Goal: Information Seeking & Learning: Find specific fact

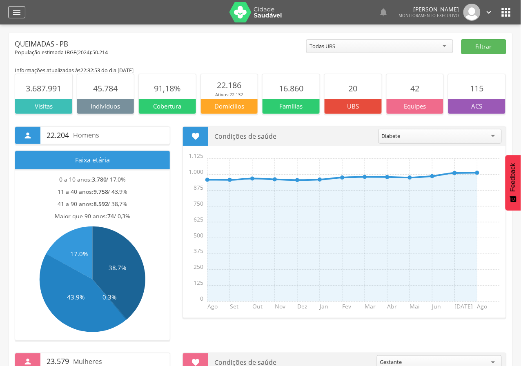
click at [14, 9] on icon "" at bounding box center [17, 12] width 10 height 10
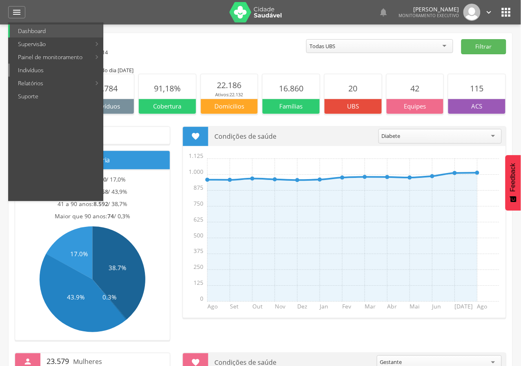
click at [30, 68] on link "Indivíduos" at bounding box center [56, 70] width 93 height 13
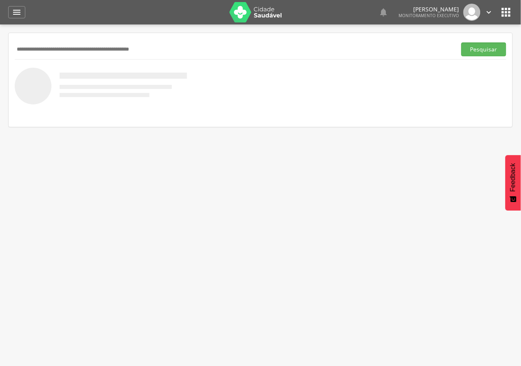
scroll to position [24, 0]
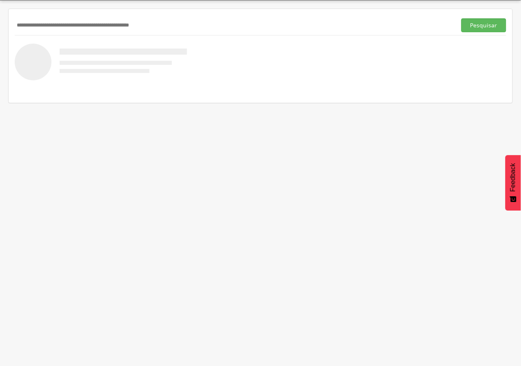
type input "*"
click at [462, 18] on button "Pesquisar" at bounding box center [484, 25] width 45 height 14
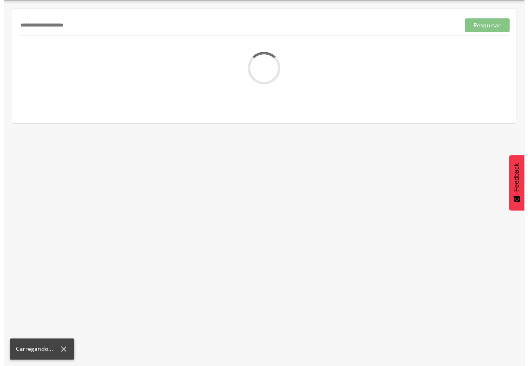
scroll to position [0, 0]
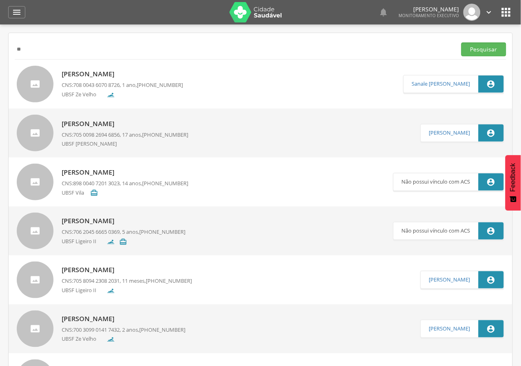
type input "*"
paste input "**********"
type input "**********"
click at [462, 42] on button "Pesquisar" at bounding box center [484, 49] width 45 height 14
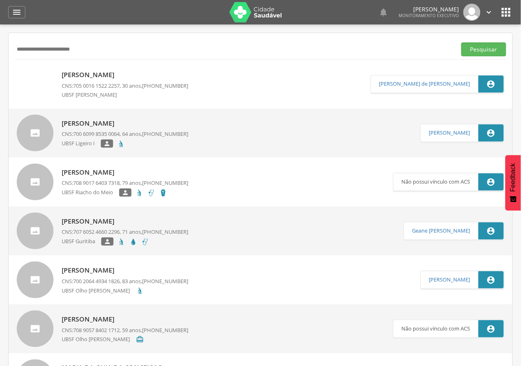
click at [123, 121] on p "[PERSON_NAME]" at bounding box center [125, 123] width 127 height 9
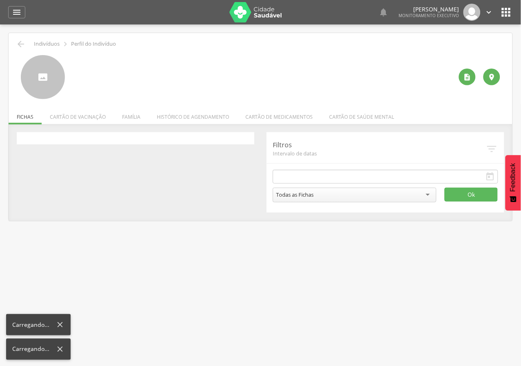
type input "**********"
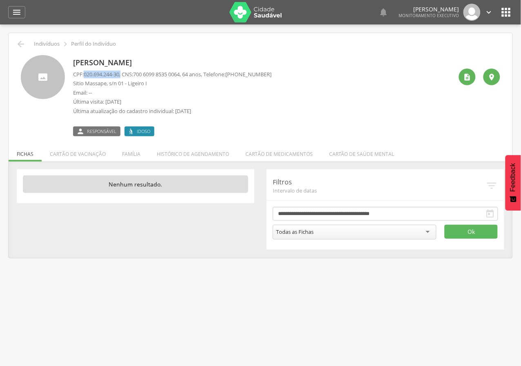
drag, startPoint x: 85, startPoint y: 75, endPoint x: 113, endPoint y: 76, distance: 27.8
click at [125, 71] on p "CPF: 020.694.244-30 , CNS: [PHONE_NUMBER] , 64 anos, Telefone: [PHONE_NUMBER]" at bounding box center [172, 75] width 199 height 8
copy p "020.694.244-30 ,"
click at [18, 40] on icon "" at bounding box center [21, 44] width 10 height 10
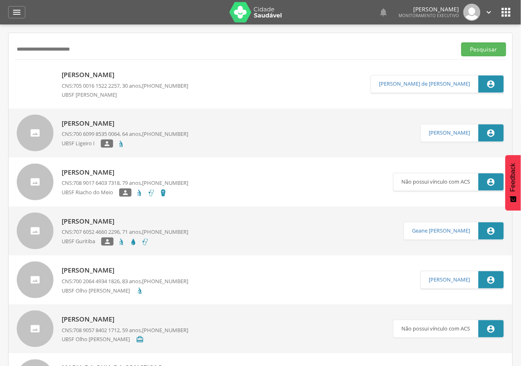
click at [102, 56] on div "**********" at bounding box center [261, 49] width 492 height 20
click at [101, 51] on input "**********" at bounding box center [234, 49] width 439 height 14
type input "*"
type input "**********"
click at [462, 42] on button "Pesquisar" at bounding box center [484, 49] width 45 height 14
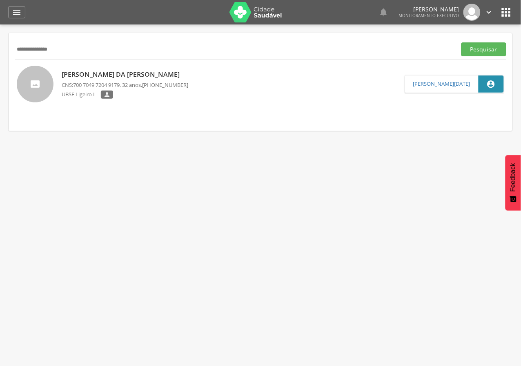
click at [462, 42] on button "Pesquisar" at bounding box center [484, 49] width 45 height 14
click at [78, 75] on p "[PERSON_NAME] da [PERSON_NAME]" at bounding box center [125, 74] width 127 height 9
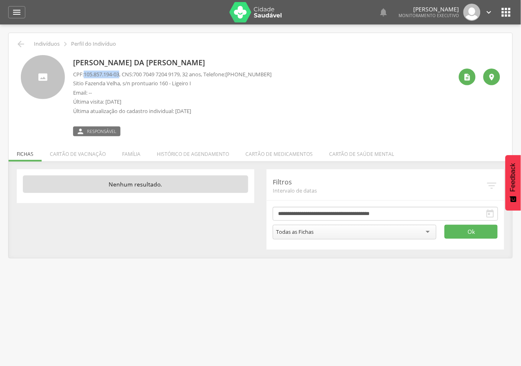
drag, startPoint x: 84, startPoint y: 74, endPoint x: 123, endPoint y: 78, distance: 38.9
click at [123, 78] on p "CPF: 105.857.194-03 , CNS: [PHONE_NUMBER] , 32 anos, Telefone: [PHONE_NUMBER]" at bounding box center [172, 75] width 199 height 8
copy p "105.857.194-03"
click at [272, 118] on div "CPF: 105.857.194-03 , CNS: [PHONE_NUMBER] , 32 anos, Telefone: [PHONE_NUMBER] […" at bounding box center [172, 95] width 199 height 49
click at [134, 150] on li "Família" at bounding box center [131, 152] width 35 height 19
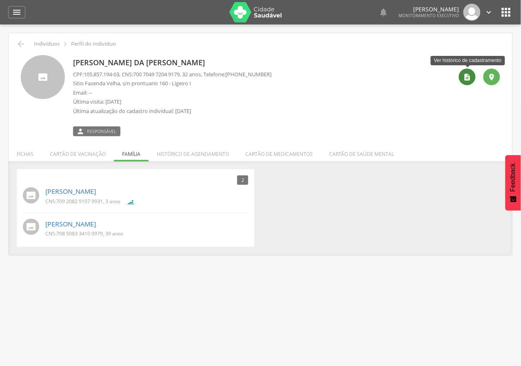
click at [466, 80] on icon "" at bounding box center [468, 77] width 8 height 8
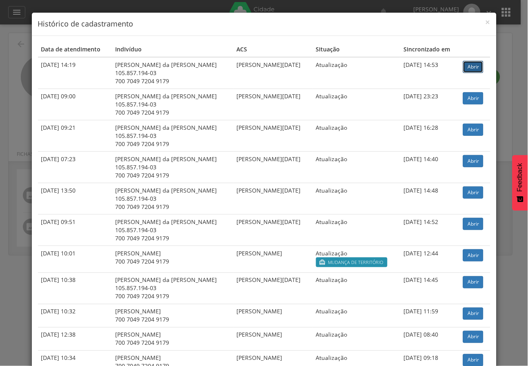
click at [468, 69] on link "Abrir" at bounding box center [473, 67] width 20 height 12
click at [486, 23] on span "×" at bounding box center [488, 21] width 5 height 11
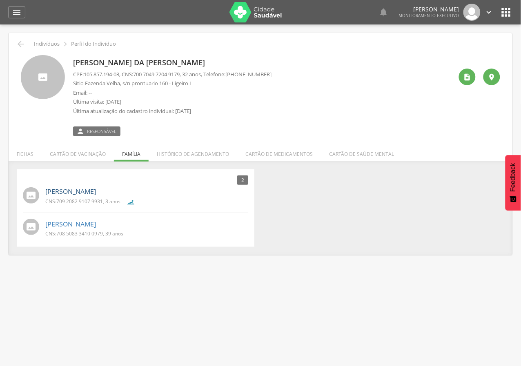
click at [83, 191] on link "[PERSON_NAME]" at bounding box center [70, 191] width 51 height 9
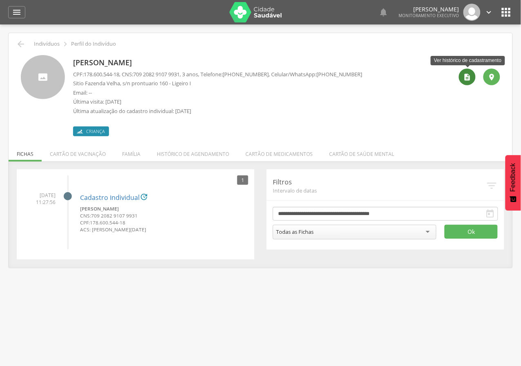
click at [470, 71] on div "" at bounding box center [467, 77] width 17 height 17
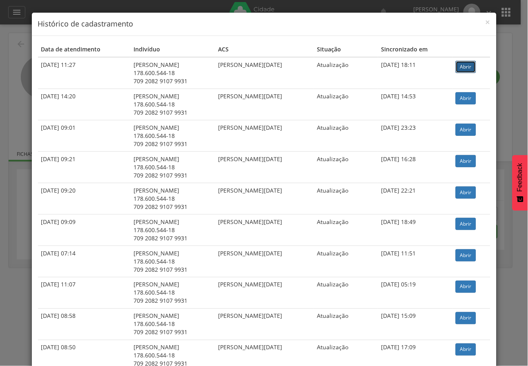
click at [467, 69] on link "Abrir" at bounding box center [466, 67] width 20 height 12
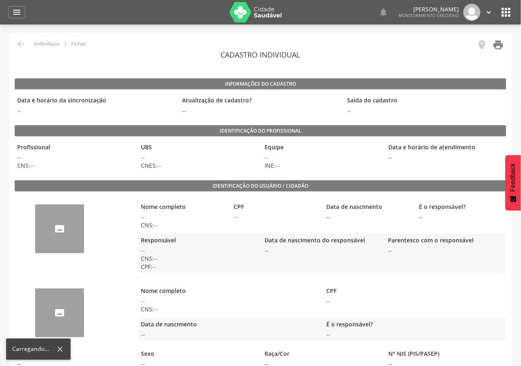
click at [502, 49] on icon "" at bounding box center [498, 44] width 11 height 11
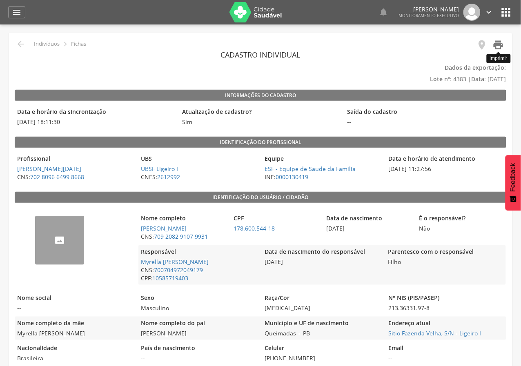
click at [495, 46] on icon "" at bounding box center [498, 44] width 11 height 11
